Goal: Task Accomplishment & Management: Manage account settings

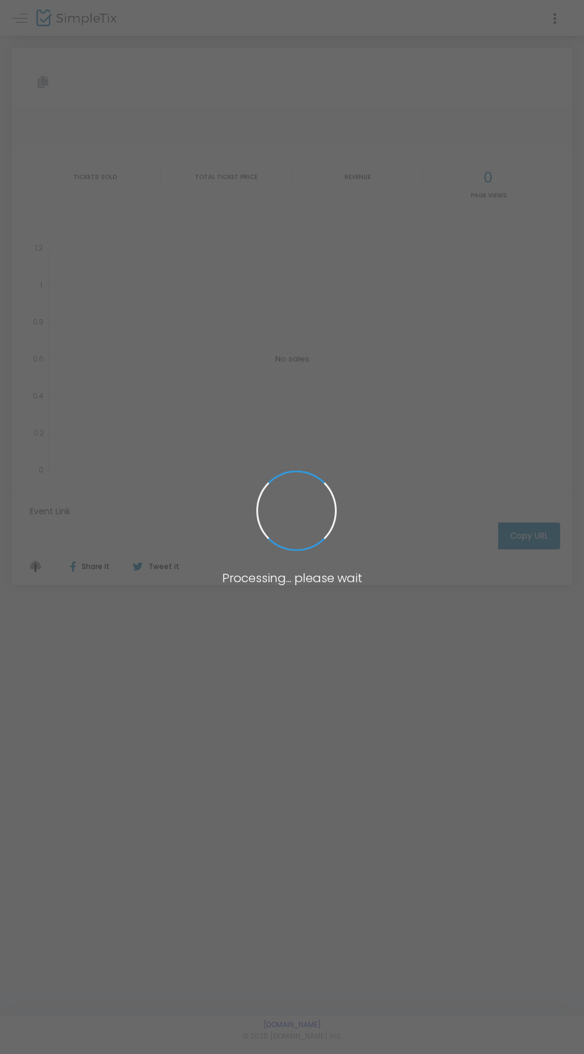
type input "[URL][DOMAIN_NAME]"
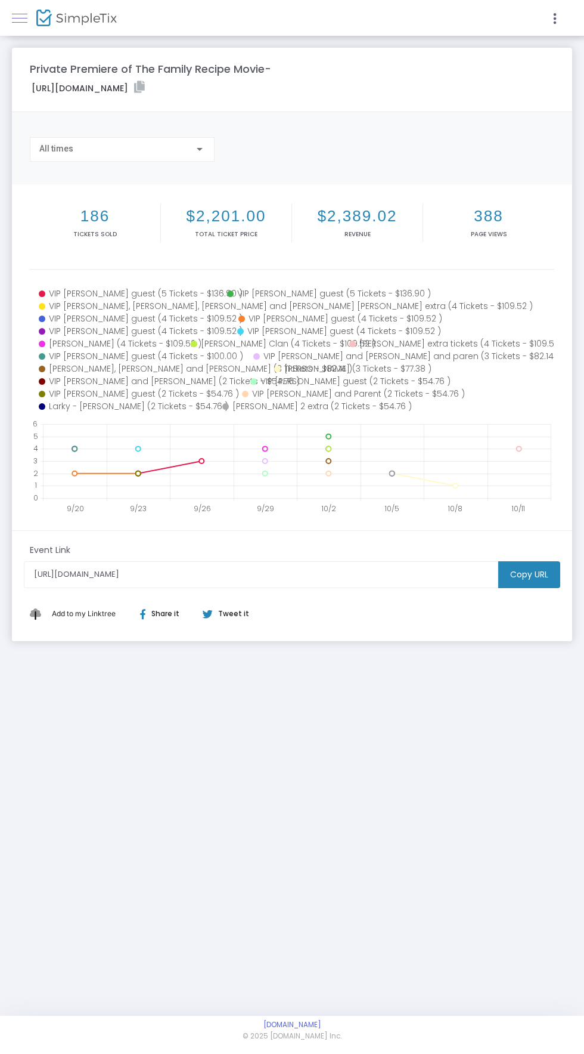
click at [23, 23] on link at bounding box center [20, 18] width 16 height 16
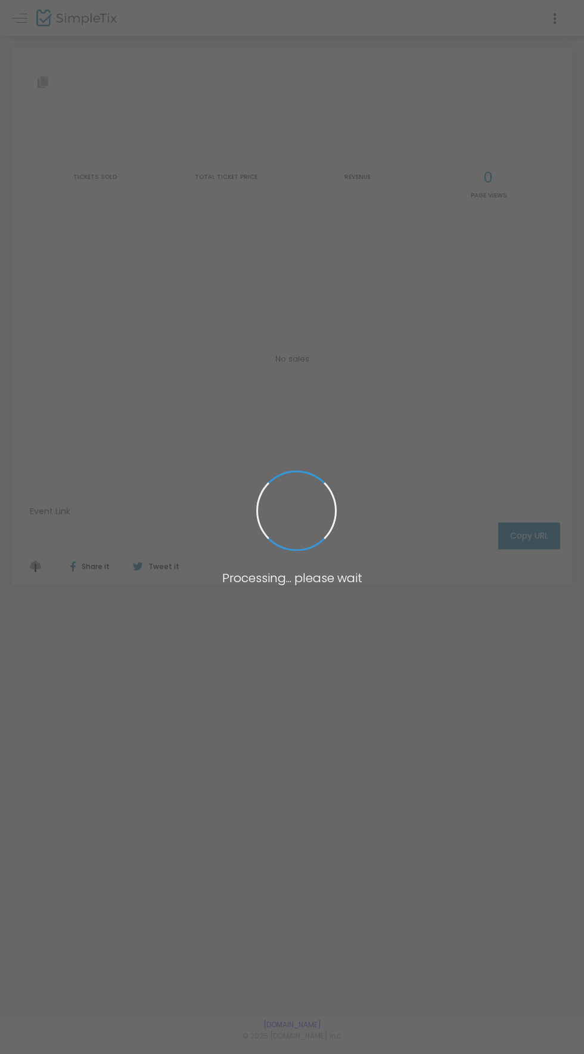
type input "[URL][DOMAIN_NAME]"
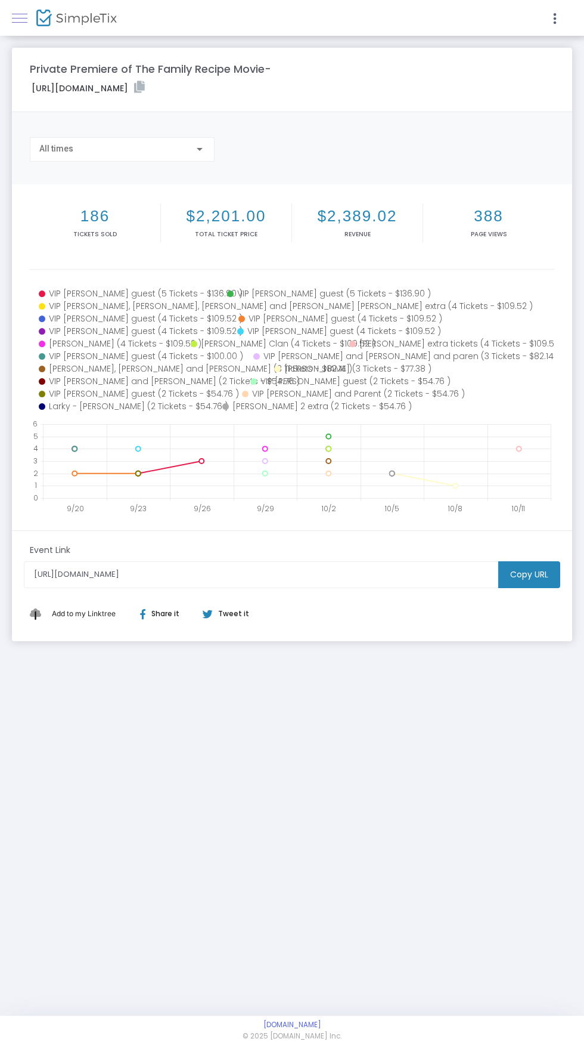
click at [19, 18] on span at bounding box center [20, 18] width 16 height 1
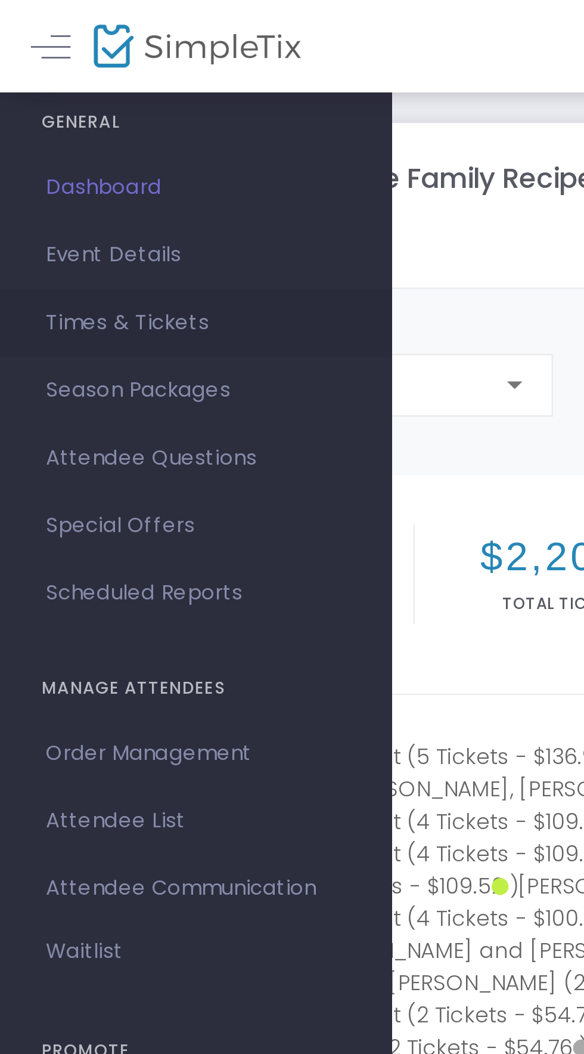
click at [33, 124] on span "Times & Tickets" at bounding box center [76, 125] width 116 height 16
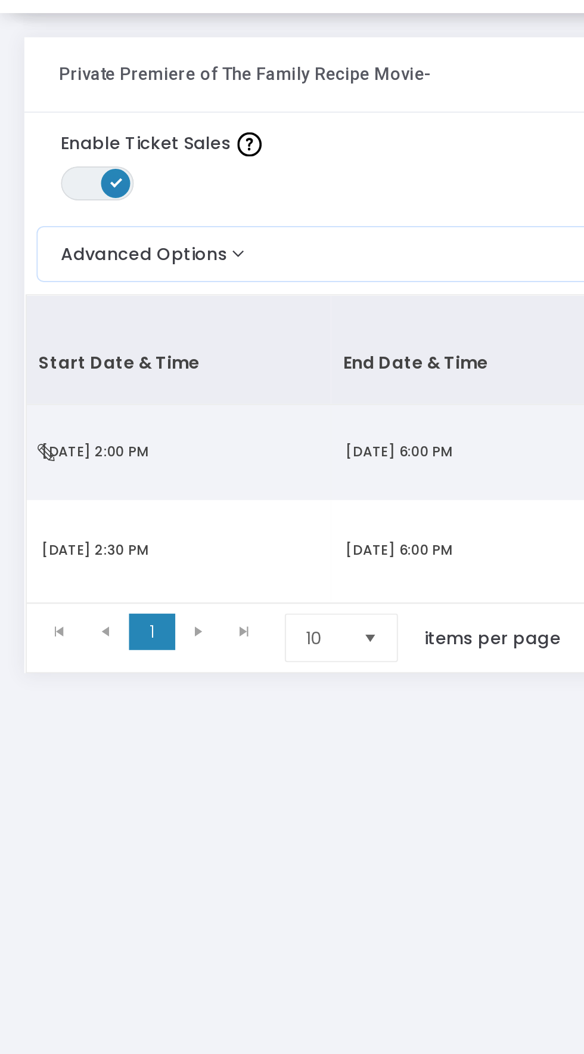
click at [72, 246] on span "Sat 10/18/2025 2:00 PM" at bounding box center [46, 251] width 52 height 10
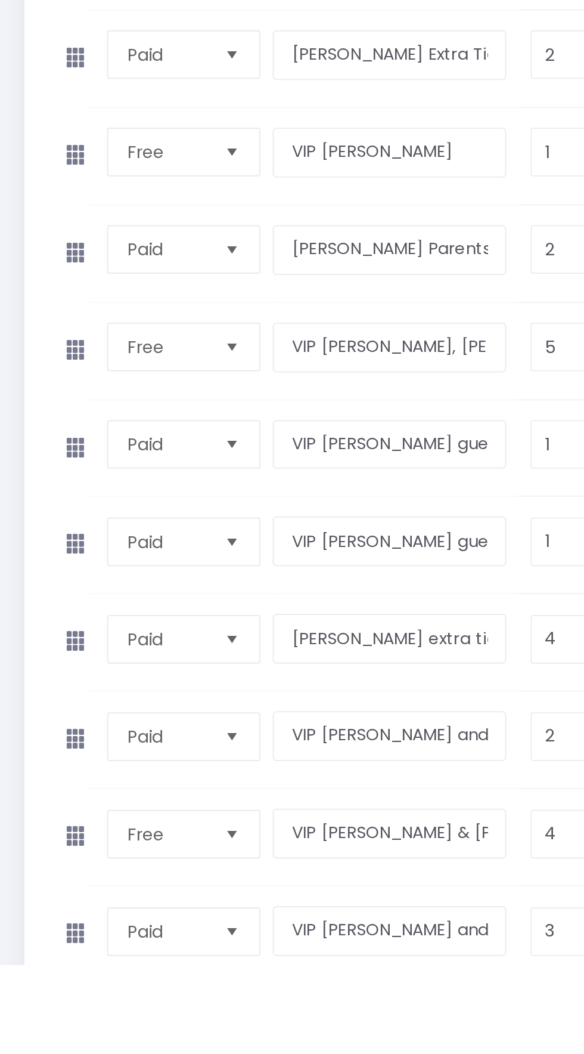
scroll to position [4058, 0]
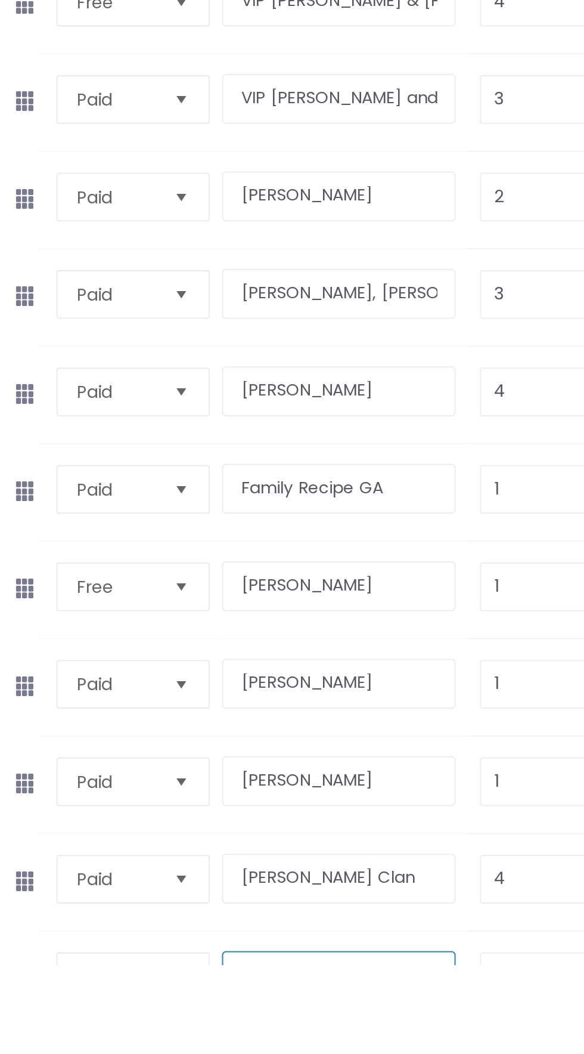
click at [172, 1047] on input "text" at bounding box center [191, 1059] width 115 height 24
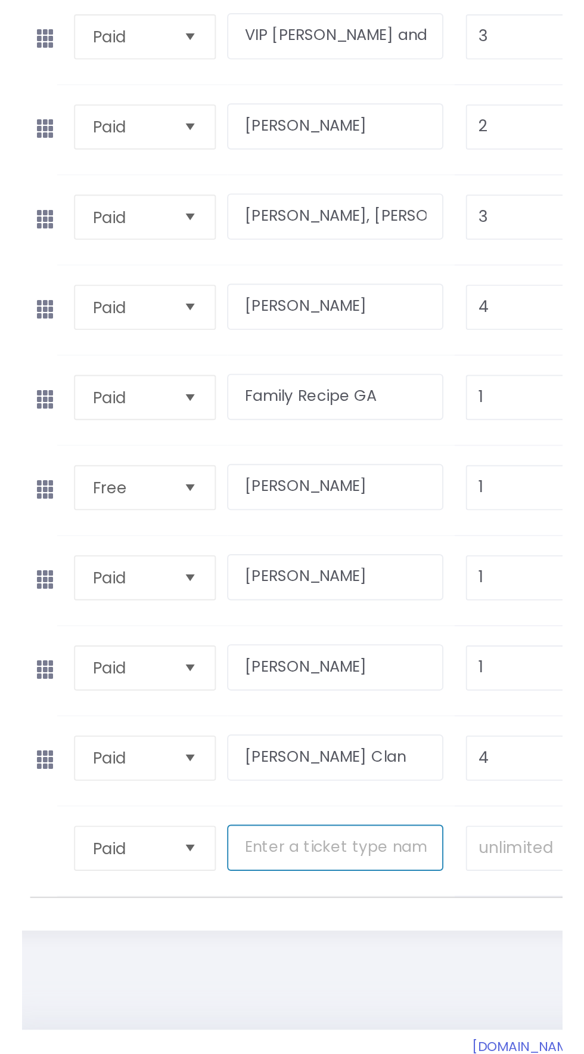
scroll to position [4114, 0]
